Goal: Ask a question

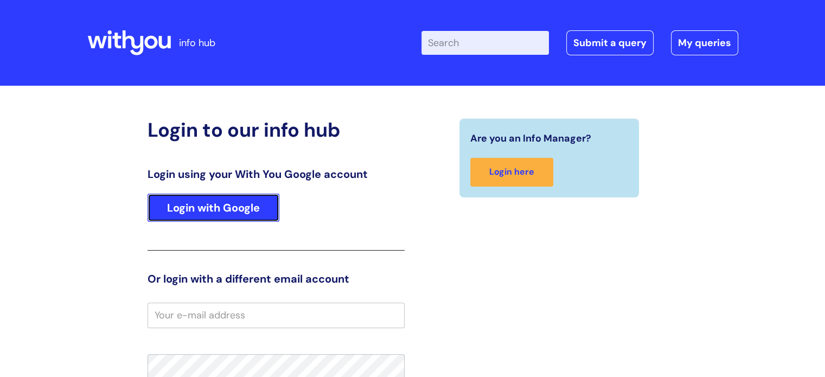
drag, startPoint x: 0, startPoint y: 0, endPoint x: 191, endPoint y: 203, distance: 278.9
click at [191, 203] on link "Login with Google" at bounding box center [213, 208] width 132 height 28
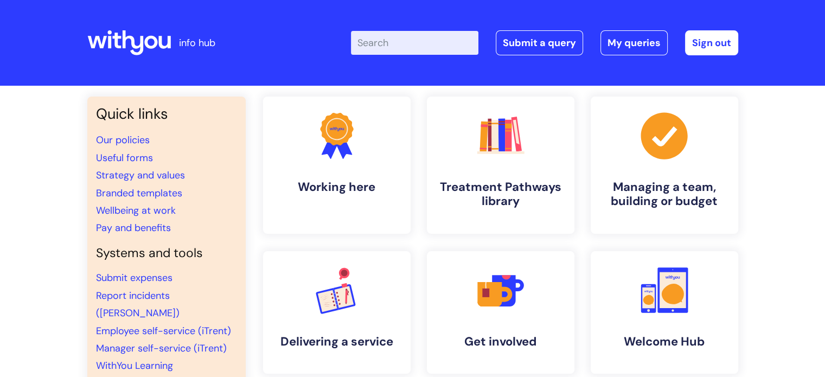
click at [390, 42] on input "Enter your search term here..." at bounding box center [414, 43] width 127 height 24
click at [416, 39] on input "Appersail" at bounding box center [414, 43] width 127 height 24
type input "A"
